Goal: Ask a question

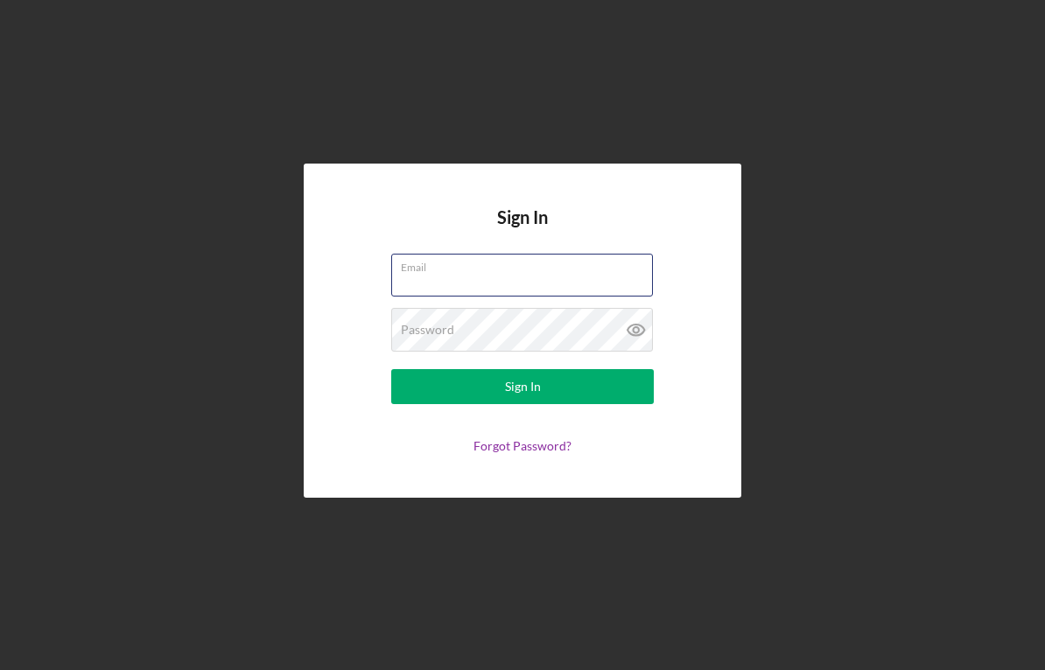
type input "[EMAIL_ADDRESS][DOMAIN_NAME]"
click at [517, 387] on button "Sign In" at bounding box center [522, 386] width 263 height 35
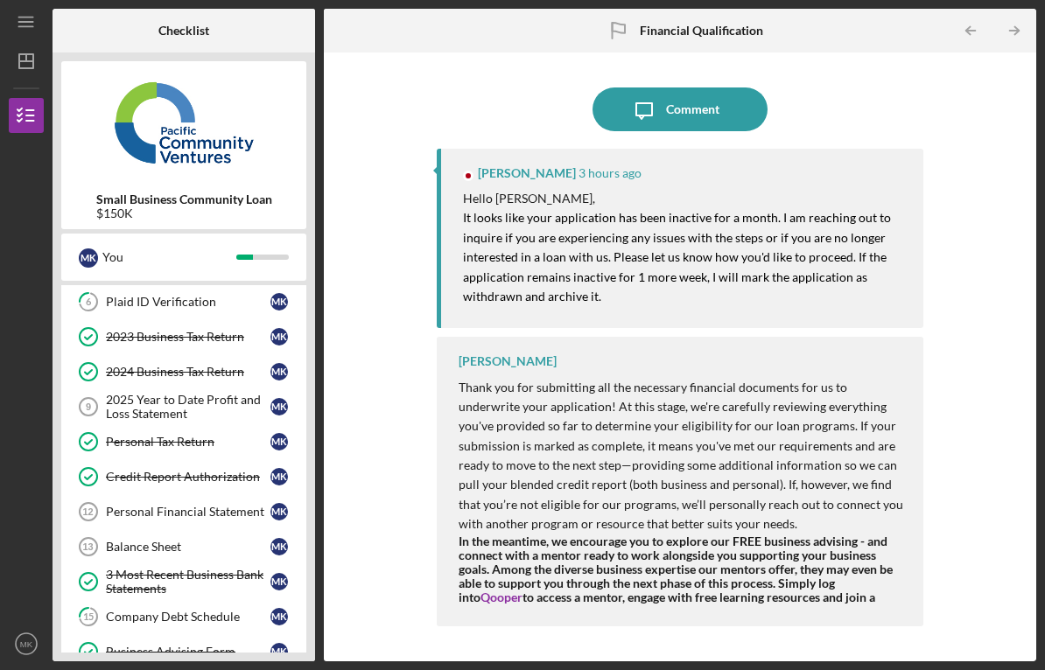
scroll to position [414, 0]
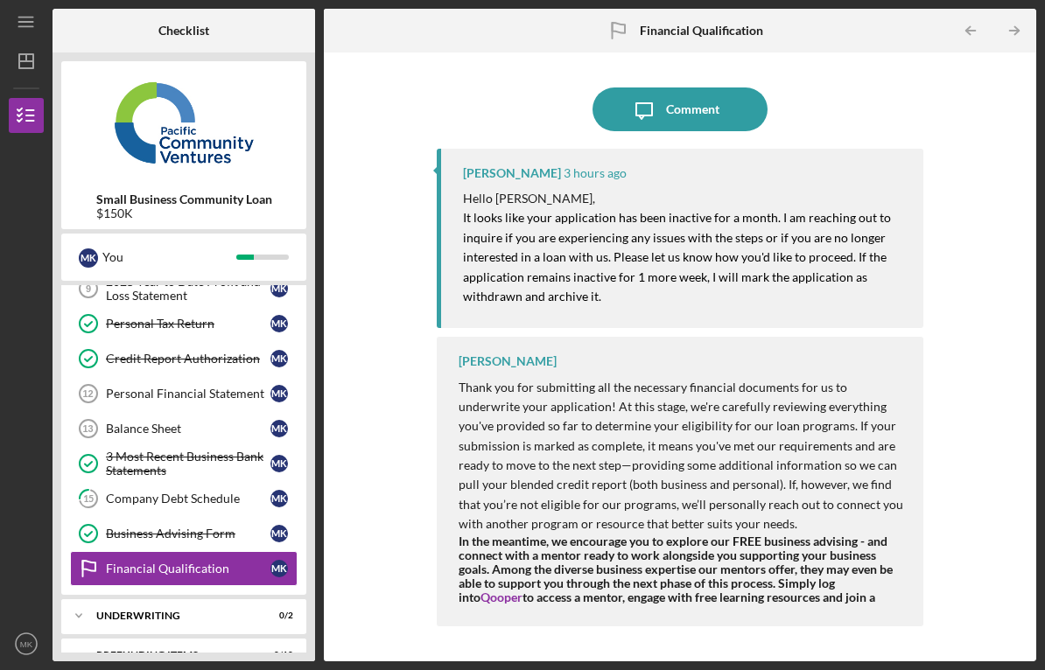
click at [121, 498] on div "Company Debt Schedule" at bounding box center [188, 499] width 165 height 14
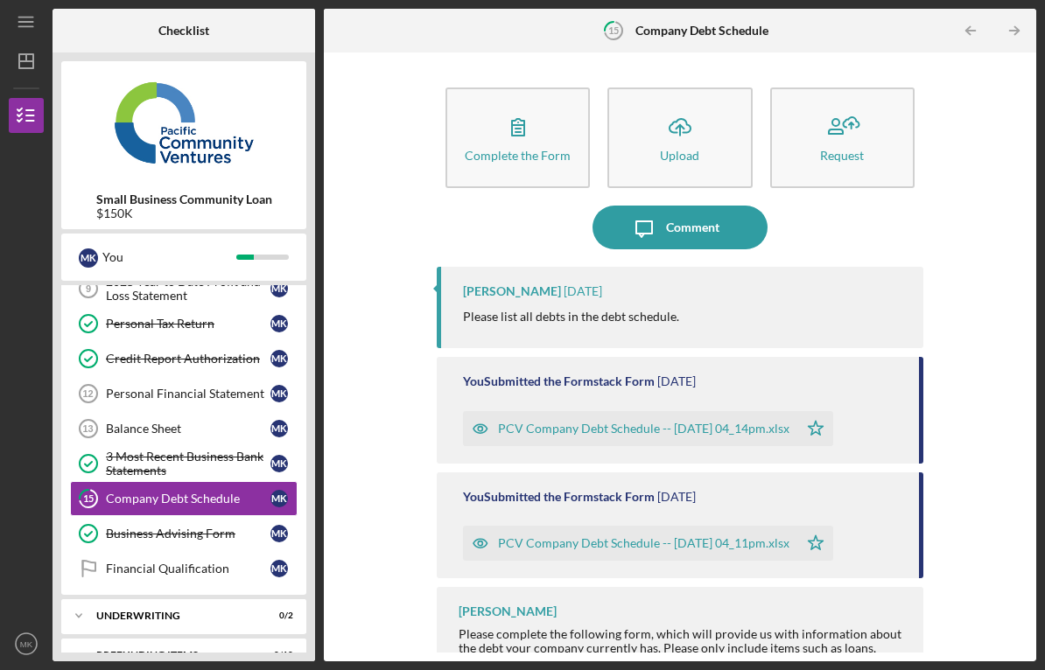
click at [120, 396] on div "Personal Financial Statement" at bounding box center [188, 394] width 165 height 14
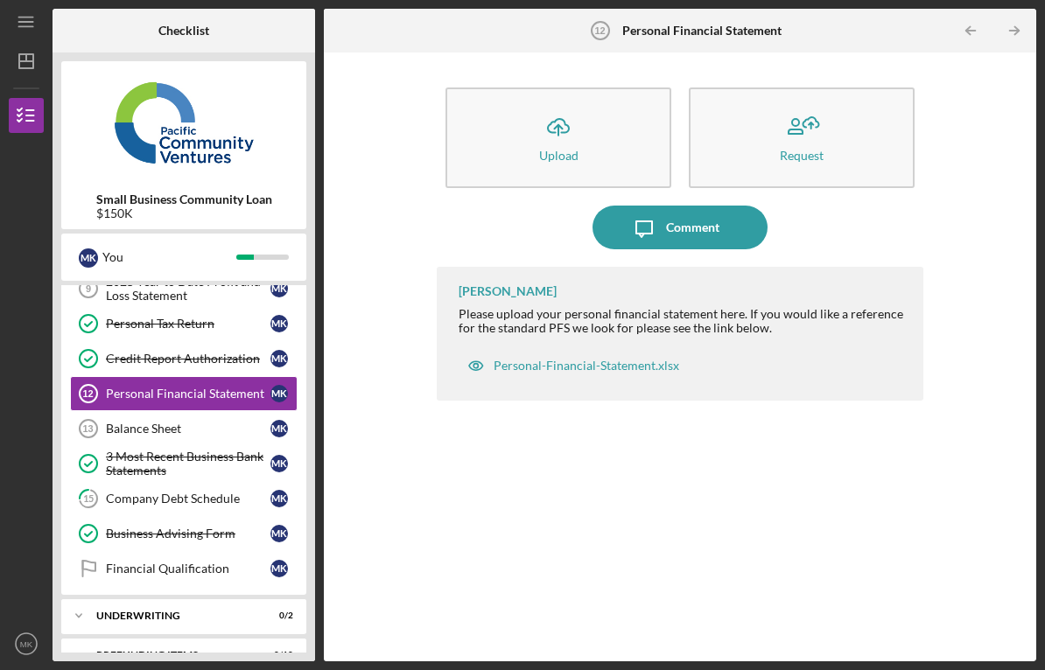
click at [104, 431] on icon "Balance Sheet 13" at bounding box center [89, 429] width 44 height 44
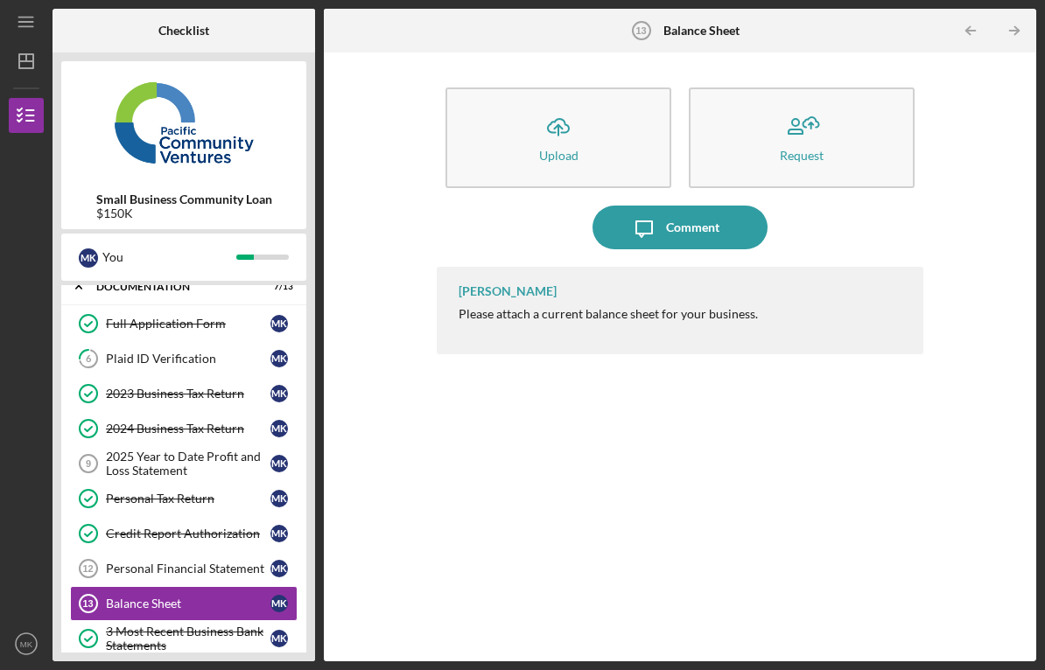
scroll to position [239, 0]
click at [117, 454] on div "2025 Year to Date Profit and Loss Statement" at bounding box center [188, 464] width 165 height 28
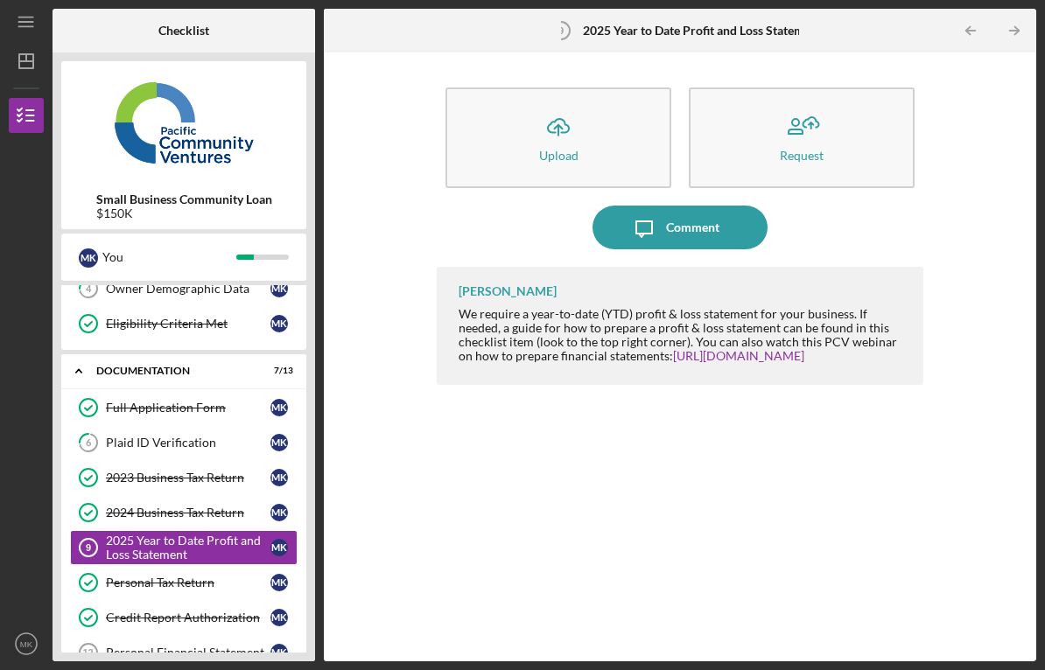
scroll to position [146, 0]
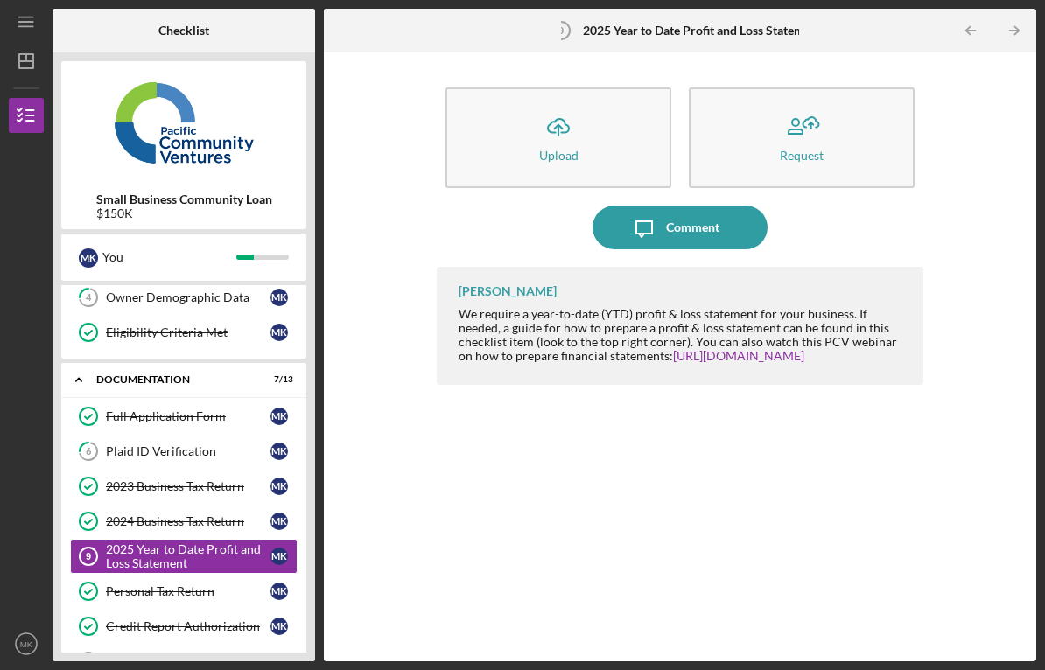
click at [107, 454] on div "Plaid ID Verification" at bounding box center [188, 452] width 165 height 14
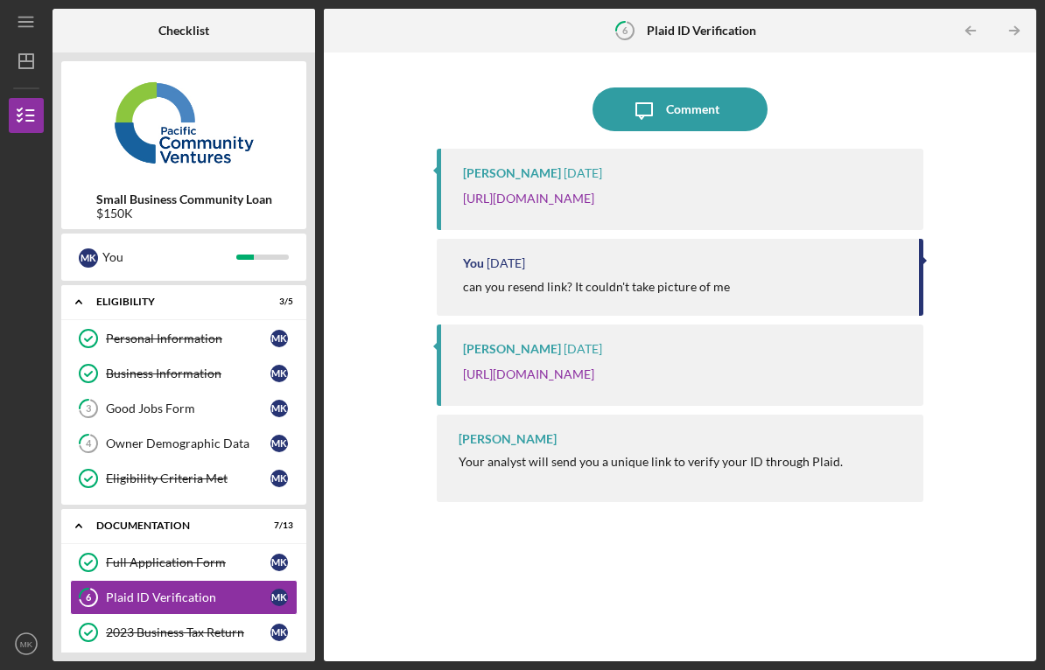
scroll to position [-2, 0]
click at [517, 118] on div "Comment" at bounding box center [692, 110] width 53 height 44
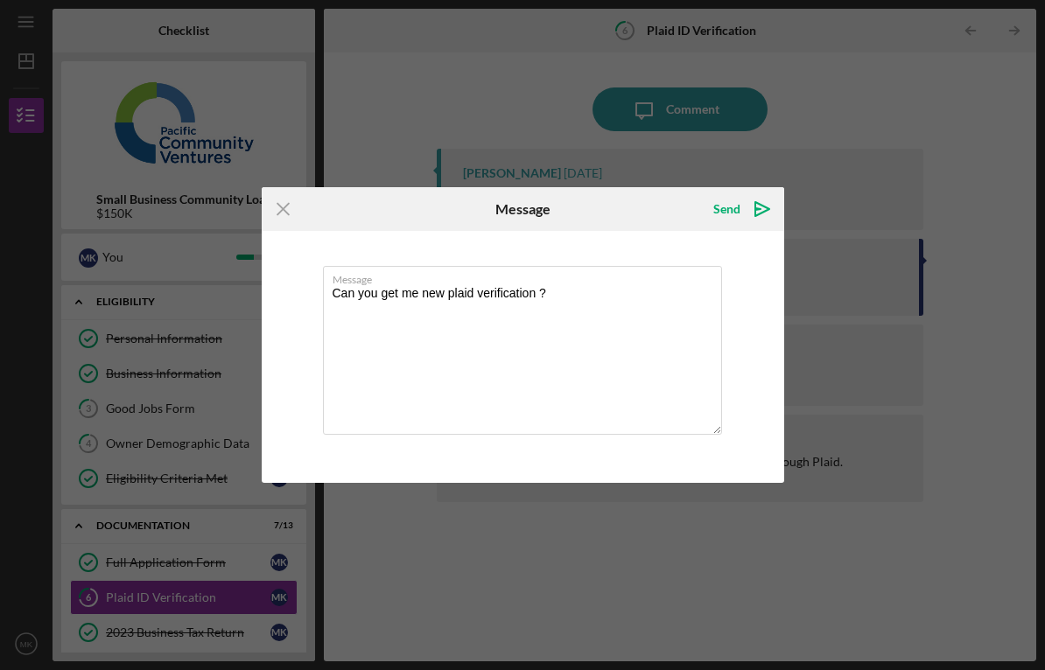
type textarea "Can you get me new plaid verification ?"
click at [517, 207] on div "Send" at bounding box center [726, 209] width 27 height 35
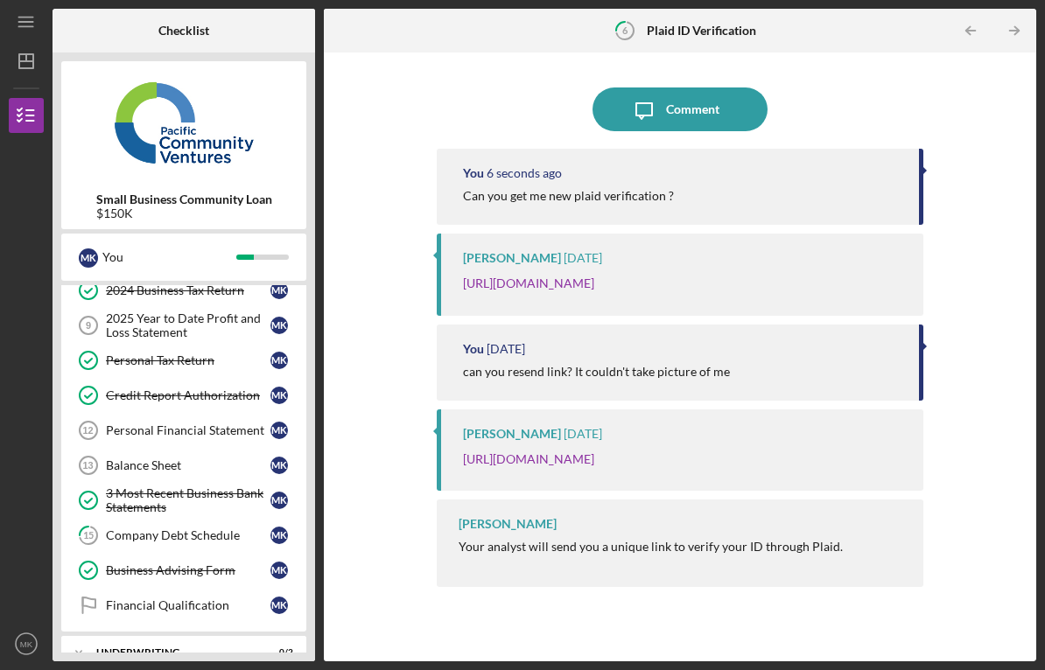
scroll to position [378, 0]
click at [105, 457] on icon "Balance Sheet 13" at bounding box center [89, 465] width 44 height 44
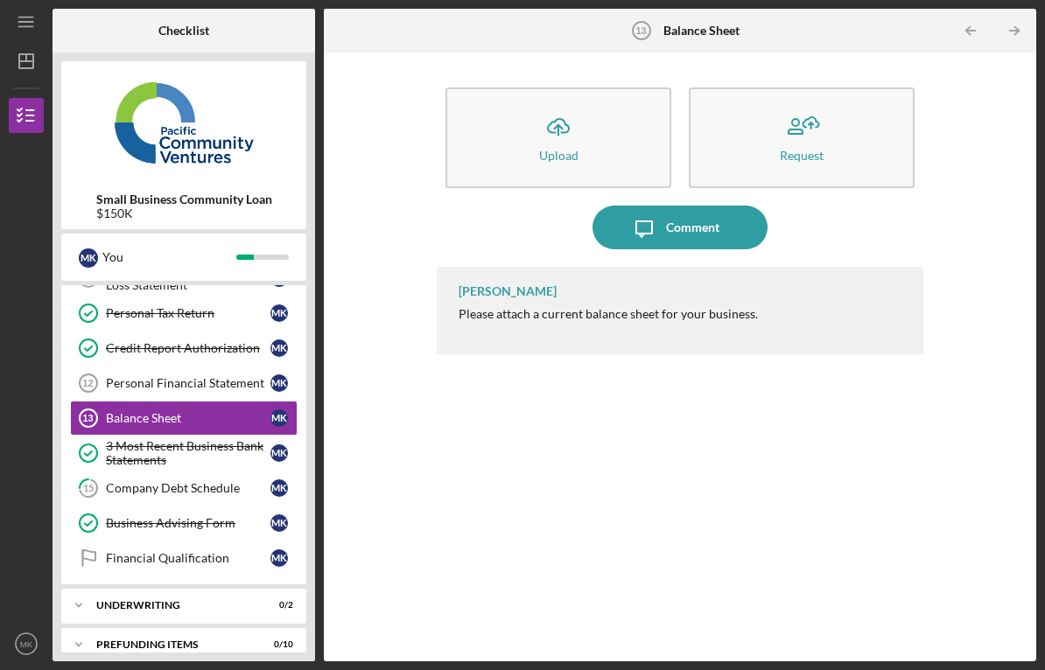
scroll to position [440, 0]
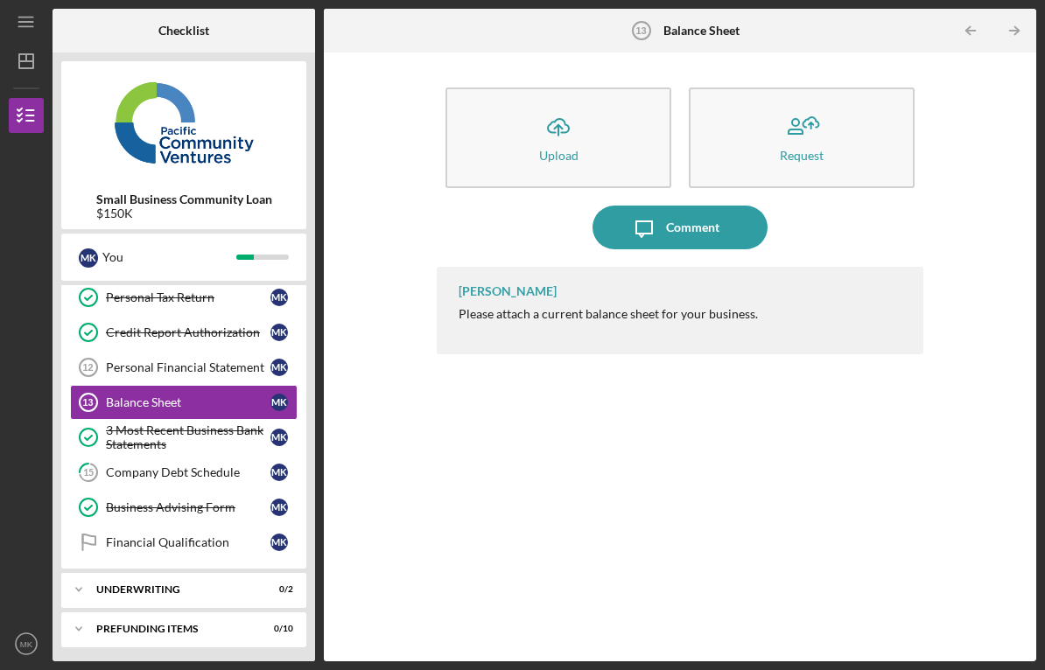
click at [117, 377] on link "Personal Financial Statement 12 Personal Financial Statement M K" at bounding box center [184, 367] width 228 height 35
